Goal: Use online tool/utility: Utilize a website feature to perform a specific function

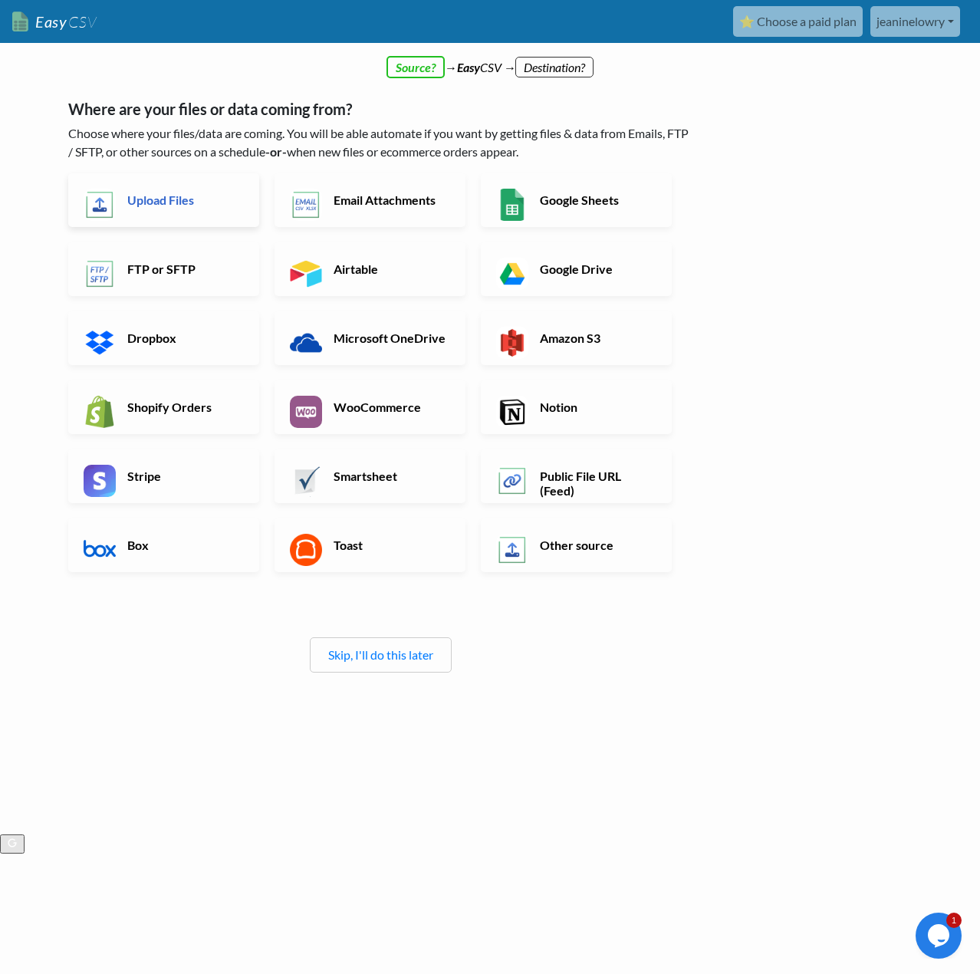
click at [155, 206] on h6 "Upload Files" at bounding box center [183, 199] width 120 height 15
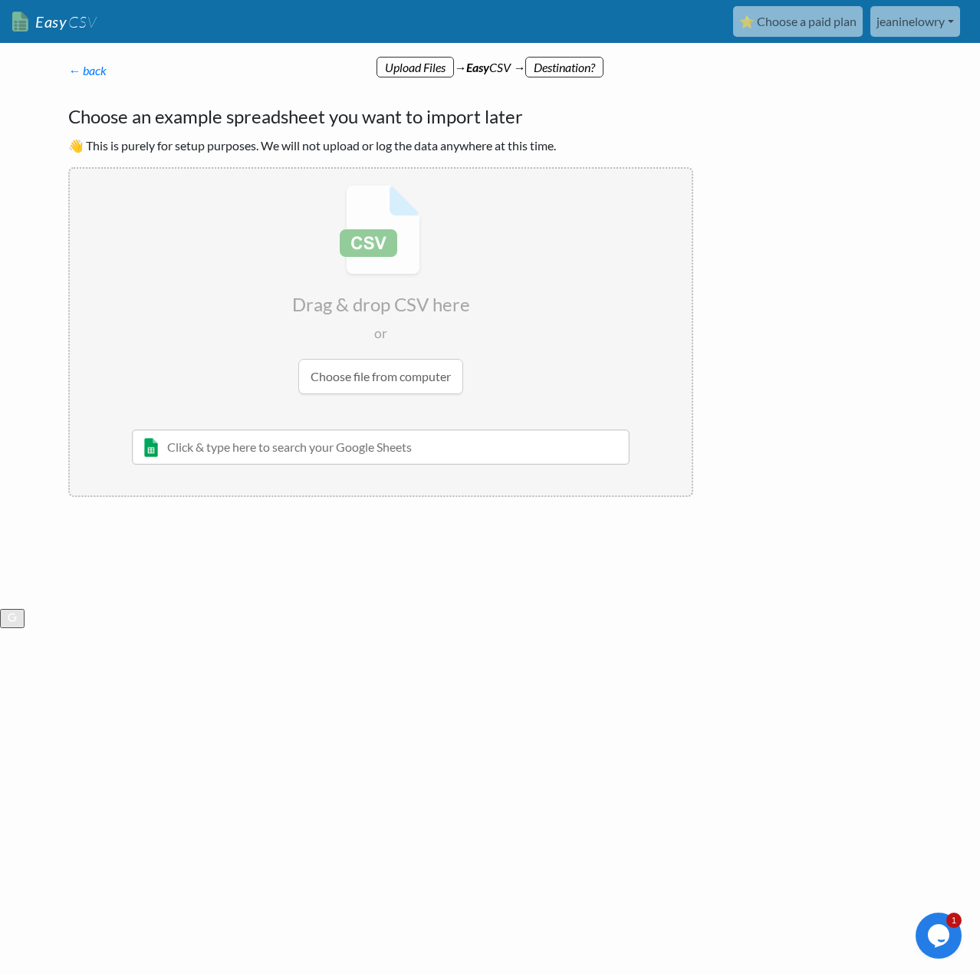
click at [372, 379] on input "file" at bounding box center [381, 290] width 622 height 242
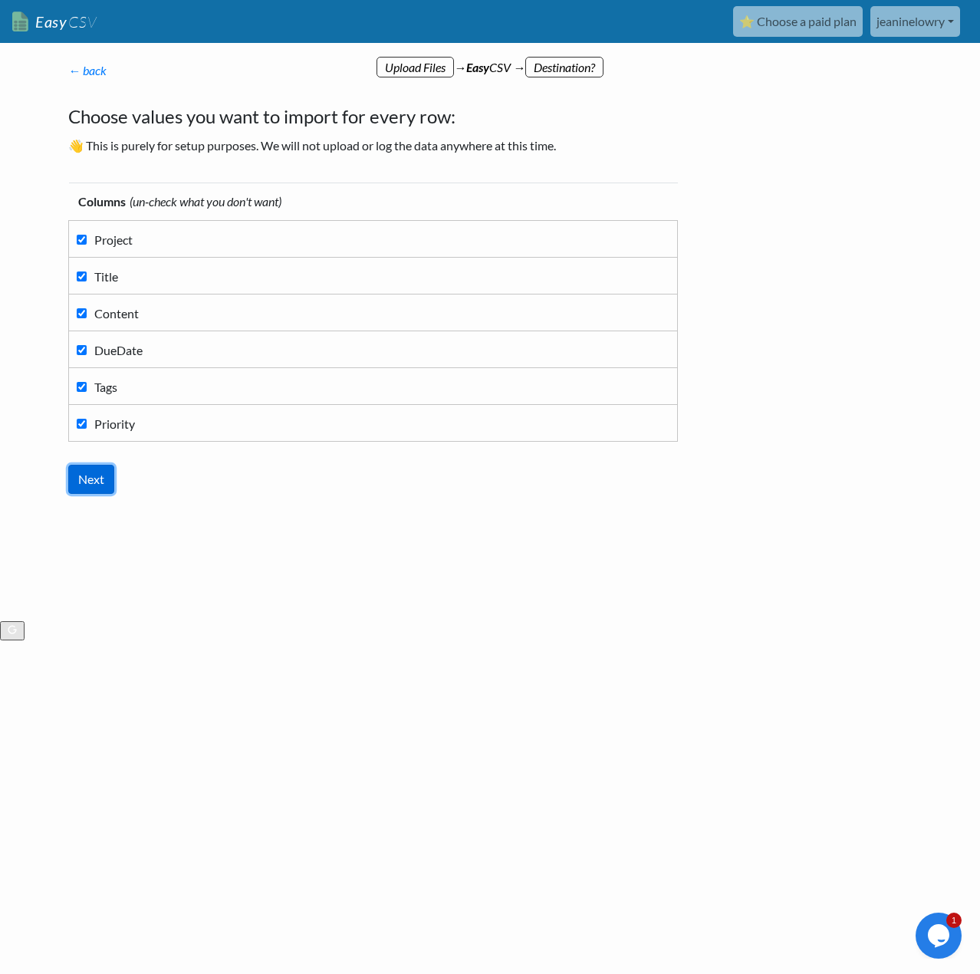
click at [94, 485] on input "Next" at bounding box center [91, 479] width 46 height 29
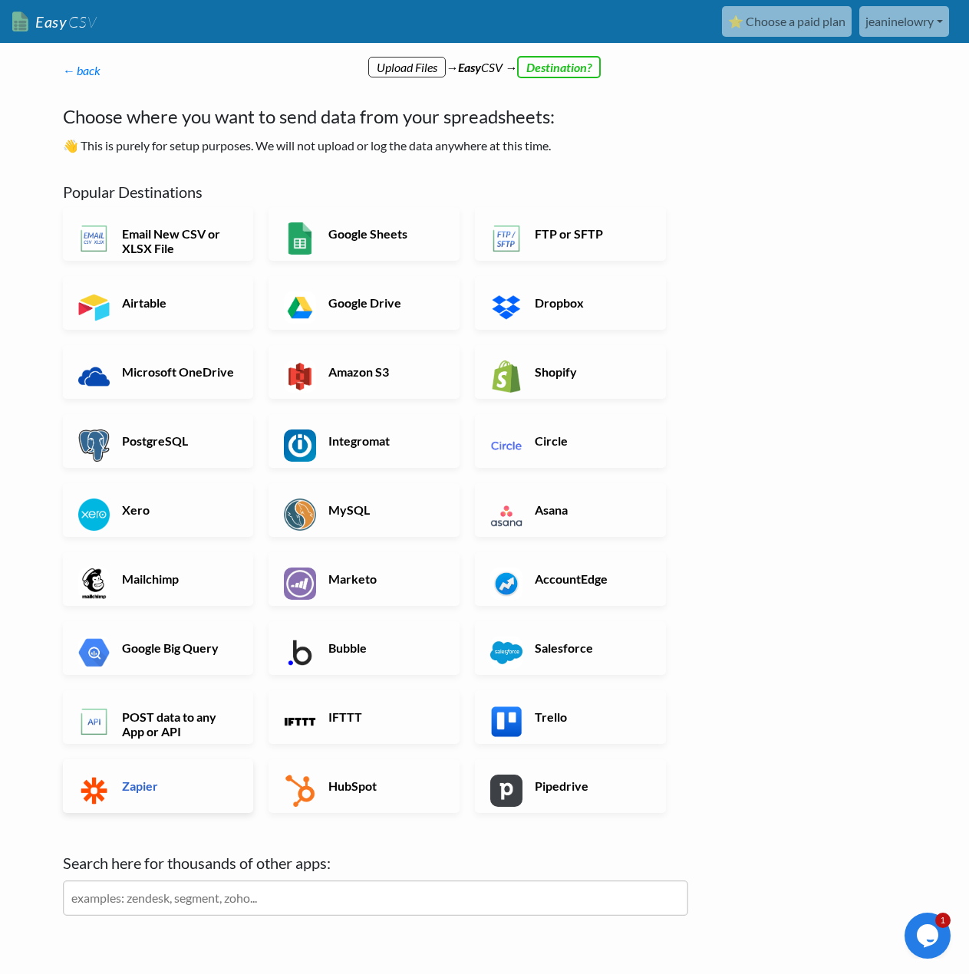
click at [150, 790] on h6 "Zapier" at bounding box center [178, 785] width 120 height 15
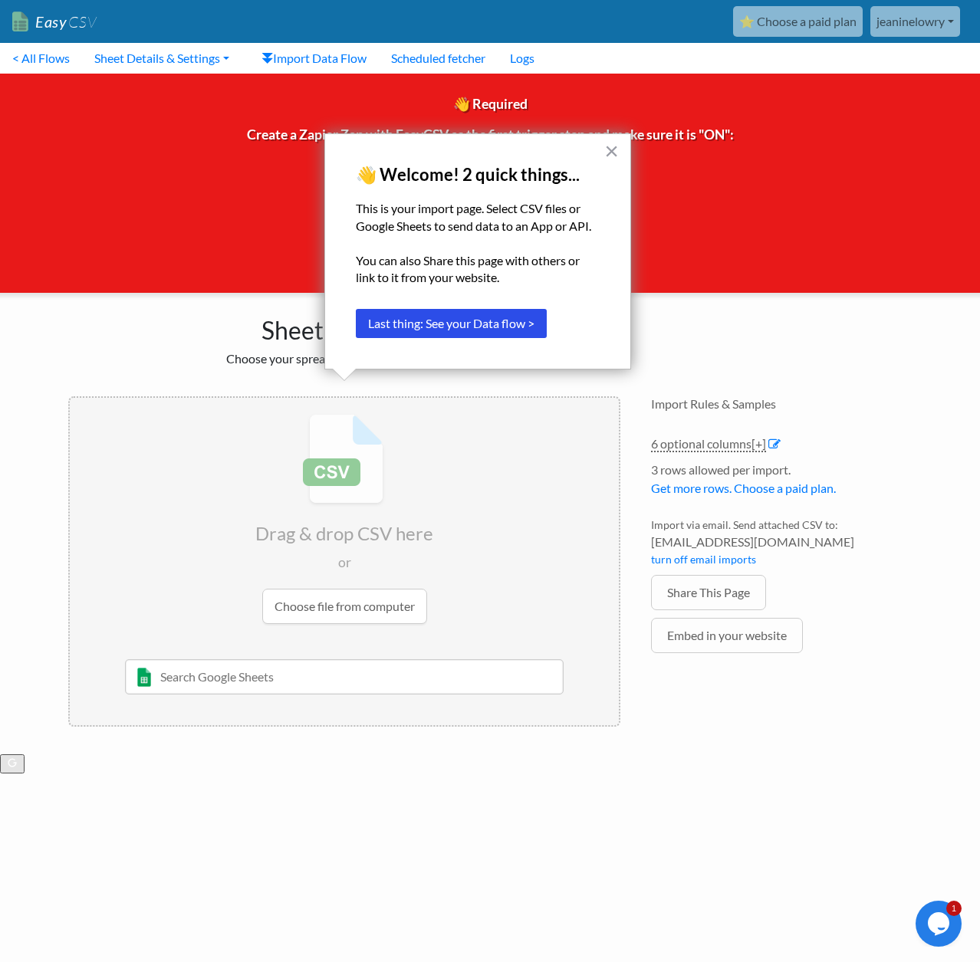
drag, startPoint x: 366, startPoint y: 614, endPoint x: 822, endPoint y: 316, distance: 545.1
click at [822, 316] on div "Sheet Import Choose your spreadsheet below to import. Drag & drop CSV here or C…" at bounding box center [490, 517] width 874 height 449
click at [620, 150] on div "× 👋 Welcome! 2 quick things... This is your import page. Select CSV files or Go…" at bounding box center [477, 251] width 307 height 236
click at [611, 151] on button "×" at bounding box center [611, 151] width 15 height 25
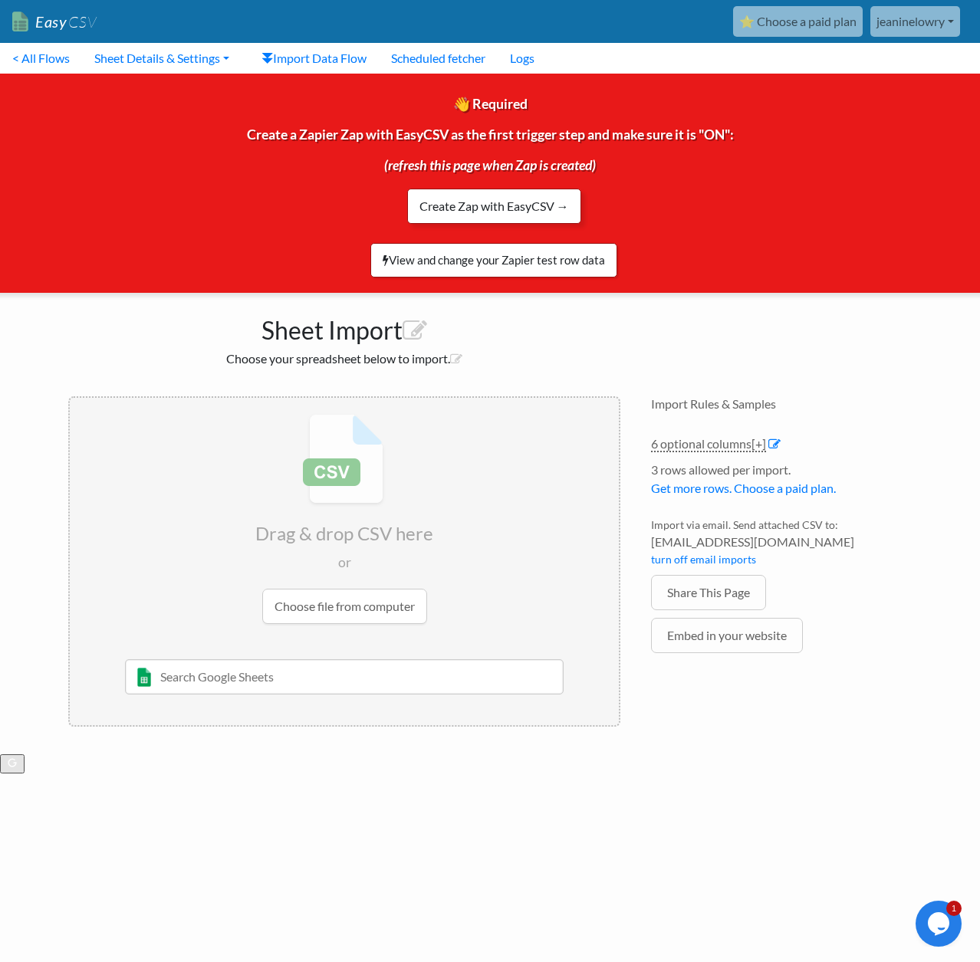
click at [491, 206] on link "Create Zap with EasyCSV →" at bounding box center [494, 206] width 174 height 35
